Goal: Task Accomplishment & Management: Complete application form

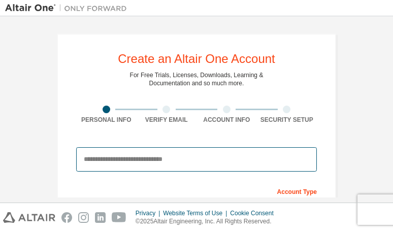
drag, startPoint x: 0, startPoint y: 0, endPoint x: 111, endPoint y: 168, distance: 201.3
click at [111, 168] on input "email" at bounding box center [196, 159] width 240 height 24
type input "**********"
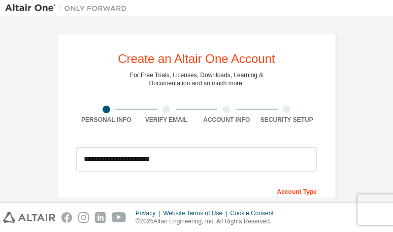
type input "****"
type input "*****"
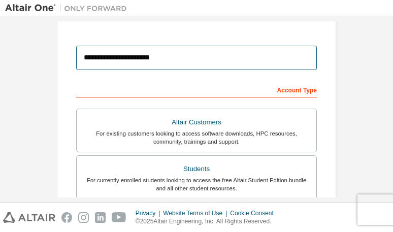
scroll to position [152, 0]
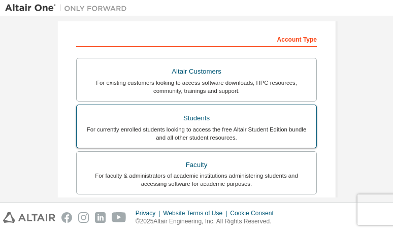
click at [195, 114] on div "Students" at bounding box center [196, 118] width 227 height 14
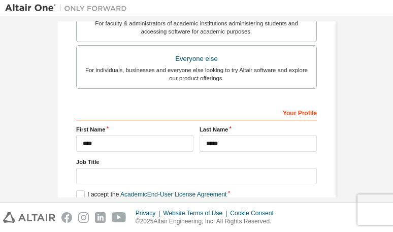
scroll to position [355, 0]
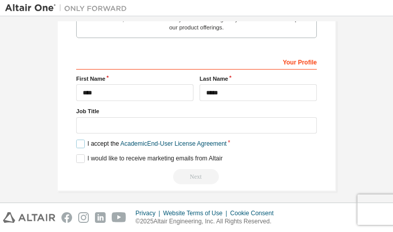
click at [80, 147] on label "I accept the Academic End-User License Agreement" at bounding box center [151, 144] width 150 height 9
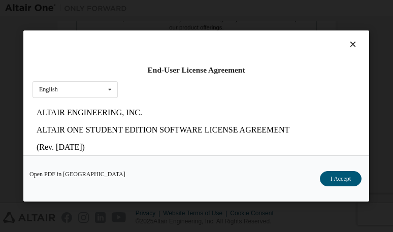
scroll to position [51, 0]
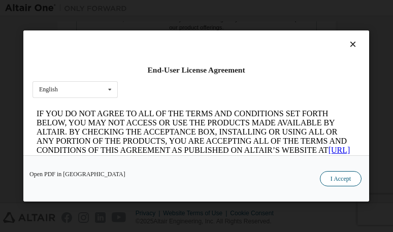
click at [333, 186] on button "I Accept" at bounding box center [341, 178] width 42 height 15
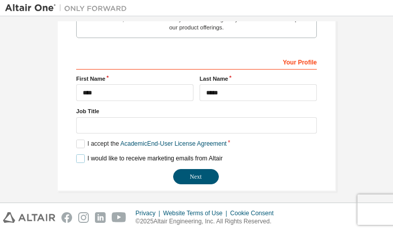
click at [76, 158] on label "I would like to receive marketing emails from Altair" at bounding box center [149, 158] width 146 height 9
click at [195, 180] on button "Next" at bounding box center [196, 176] width 46 height 15
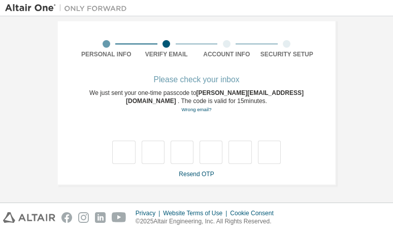
scroll to position [65, 0]
click at [195, 180] on div "**********" at bounding box center [196, 77] width 279 height 217
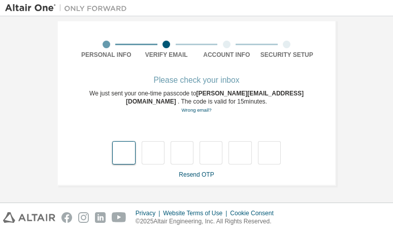
click at [123, 144] on input "text" at bounding box center [123, 152] width 23 height 23
type input "*"
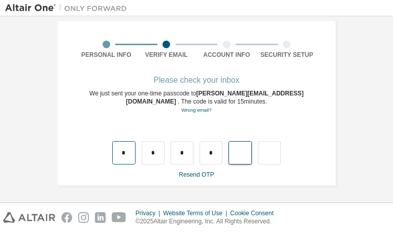
type input "*"
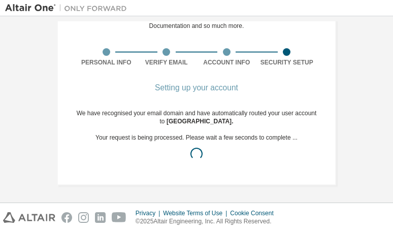
scroll to position [57, 0]
click at [123, 144] on div "We have recognised your email domain and have automatically routed your user ac…" at bounding box center [196, 137] width 240 height 57
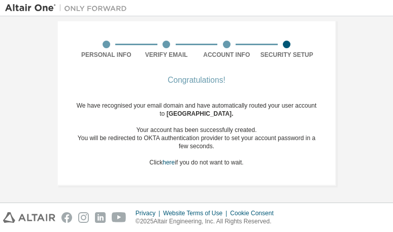
scroll to position [65, 0]
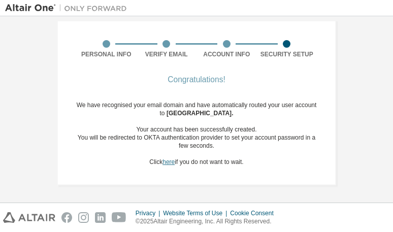
click at [164, 162] on link "here" at bounding box center [168, 161] width 12 height 7
